Goal: Task Accomplishment & Management: Manage account settings

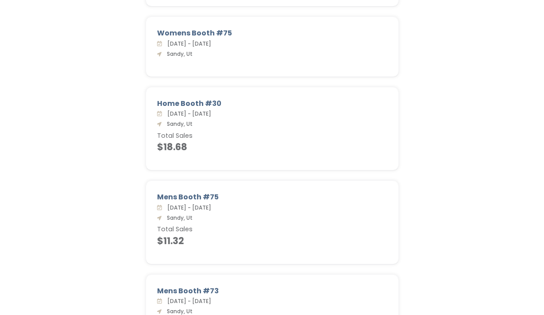
scroll to position [2874, 0]
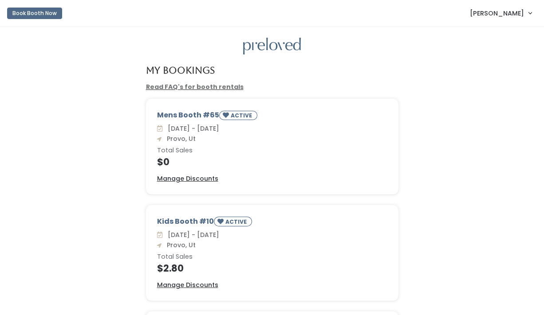
click at [485, 12] on span "[PERSON_NAME]" at bounding box center [497, 13] width 54 height 10
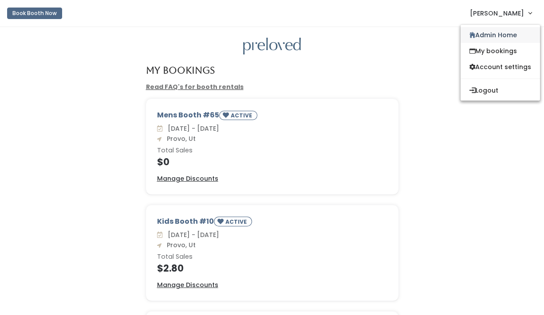
click at [484, 29] on link "Admin Home" at bounding box center [499, 35] width 79 height 16
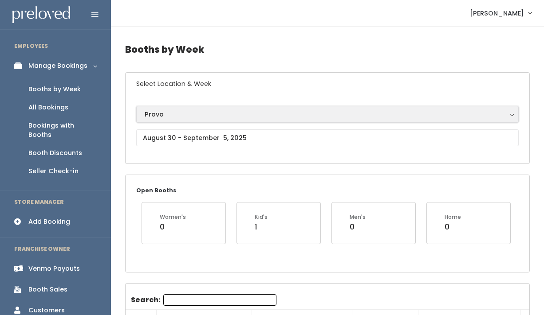
click at [188, 116] on div "Provo" at bounding box center [327, 115] width 365 height 10
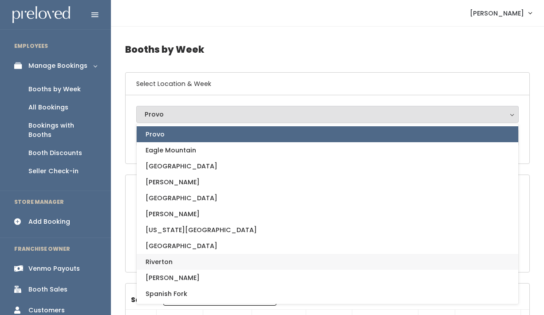
click at [176, 257] on link "Riverton" at bounding box center [327, 262] width 381 height 16
select select "12"
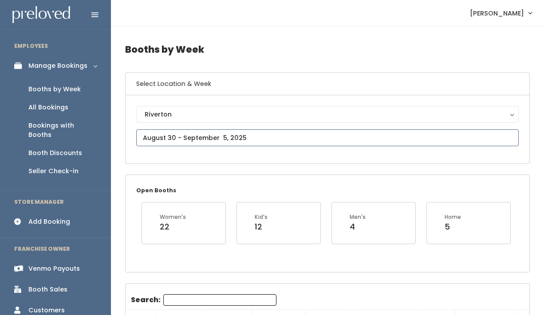
click at [206, 137] on input "text" at bounding box center [327, 138] width 382 height 17
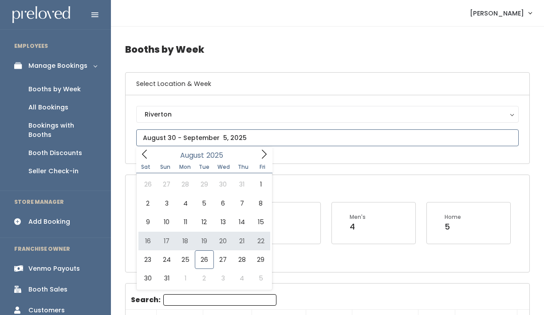
type input "August 16 to August 22"
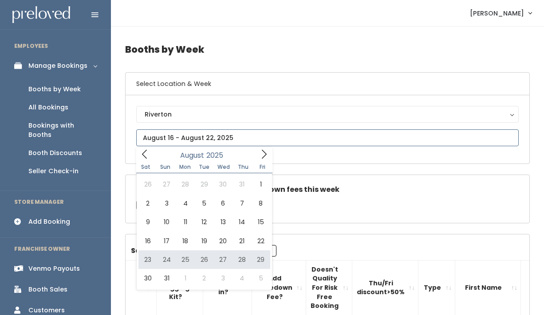
type input "[DATE] to [DATE]"
